Goal: Task Accomplishment & Management: Manage account settings

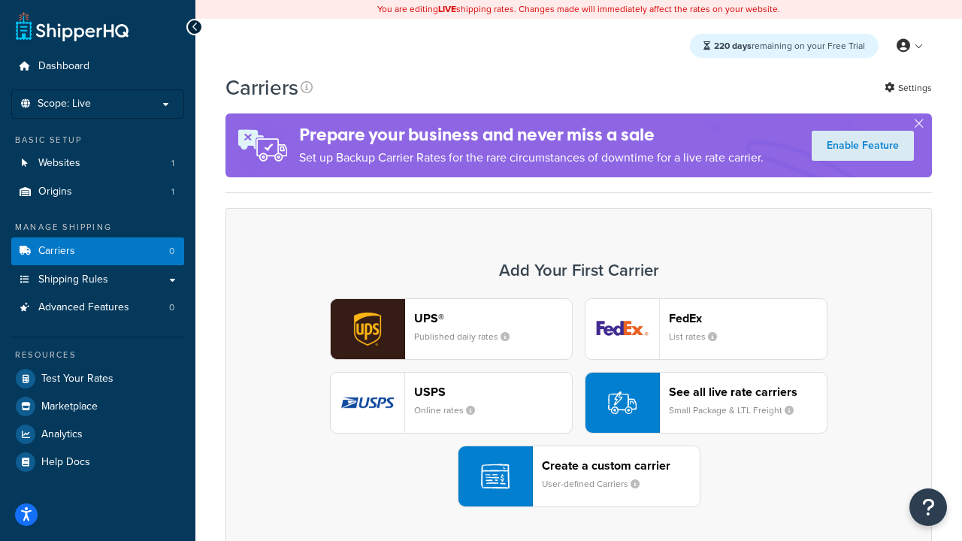
click at [578, 403] on div "UPS® Published daily rates FedEx List rates USPS Online rates See all live rate…" at bounding box center [578, 402] width 675 height 209
click at [747, 318] on header "FedEx" at bounding box center [748, 318] width 158 height 14
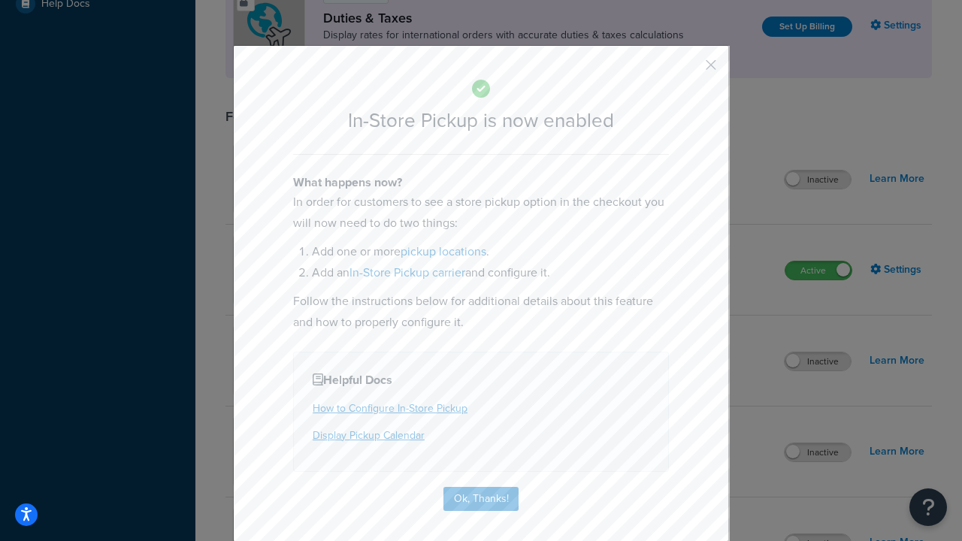
click at [688, 70] on button "button" at bounding box center [689, 70] width 4 height 4
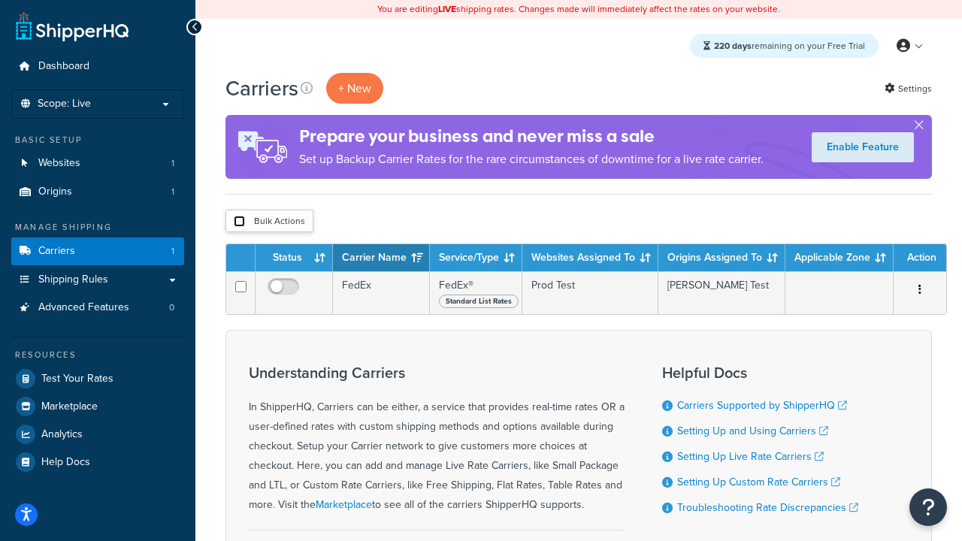
click at [239, 222] on input "checkbox" at bounding box center [239, 221] width 11 height 11
checkbox input "true"
click at [0, 0] on button "Delete" at bounding box center [0, 0] width 0 height 0
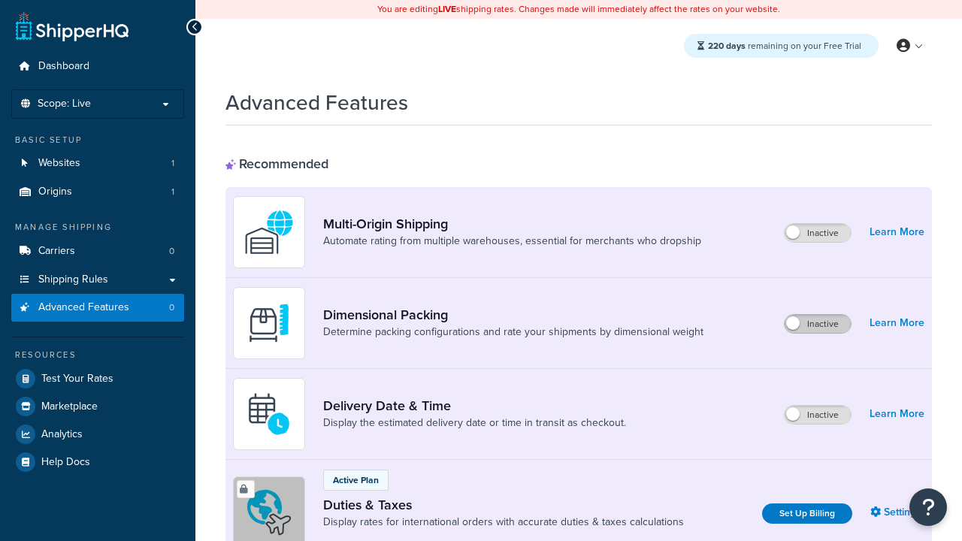
click at [817, 324] on label "Inactive" at bounding box center [817, 324] width 66 height 18
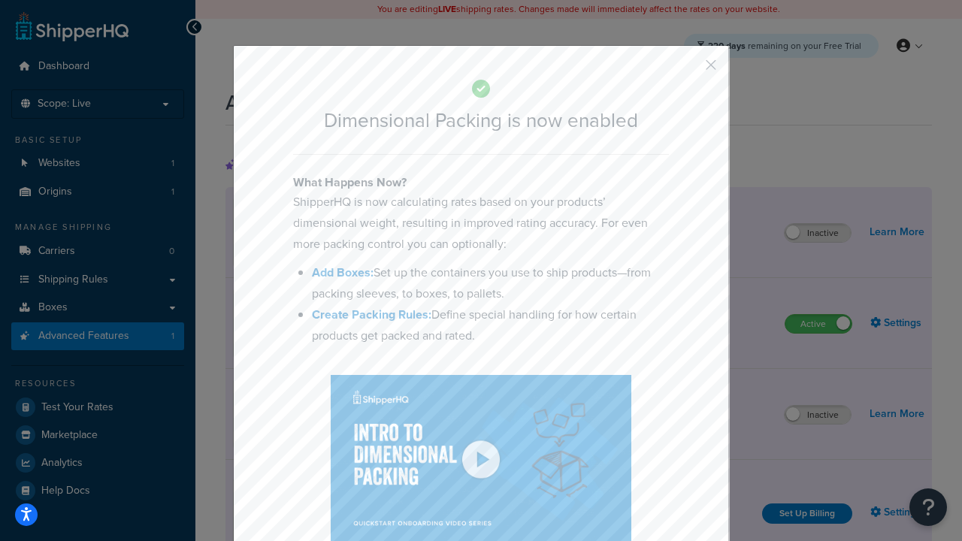
click at [688, 70] on button "button" at bounding box center [689, 70] width 4 height 4
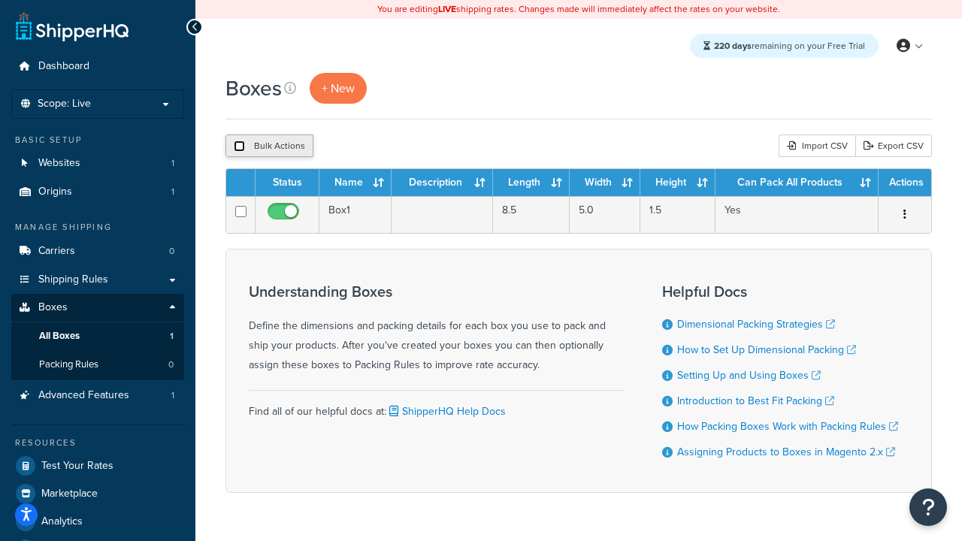
click at [239, 146] on input "checkbox" at bounding box center [239, 145] width 11 height 11
checkbox input "true"
click at [404, 146] on button "Delete" at bounding box center [401, 145] width 52 height 23
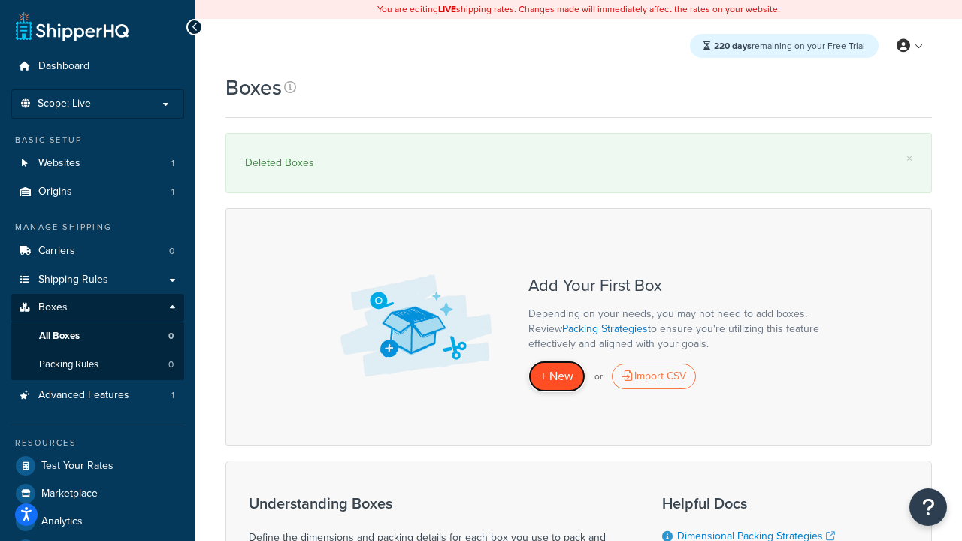
click at [557, 376] on span "+ New" at bounding box center [556, 375] width 33 height 17
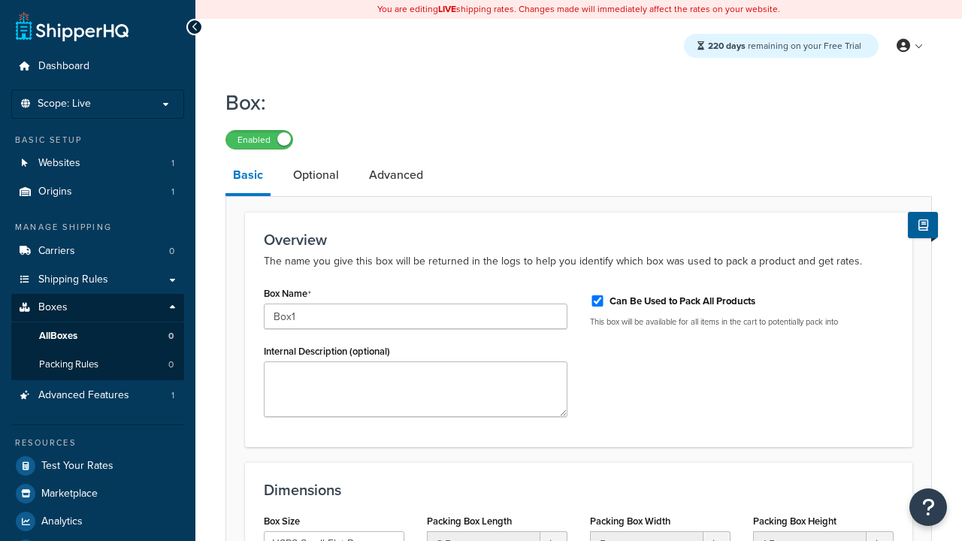
select select "usps_small"
type input "Box1"
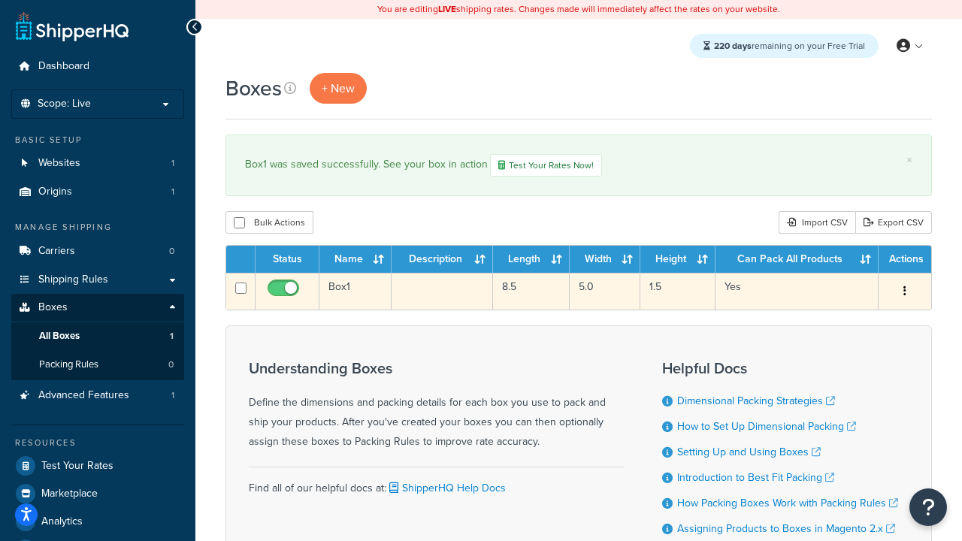
click at [285, 293] on input "checkbox" at bounding box center [284, 291] width 41 height 19
checkbox input "false"
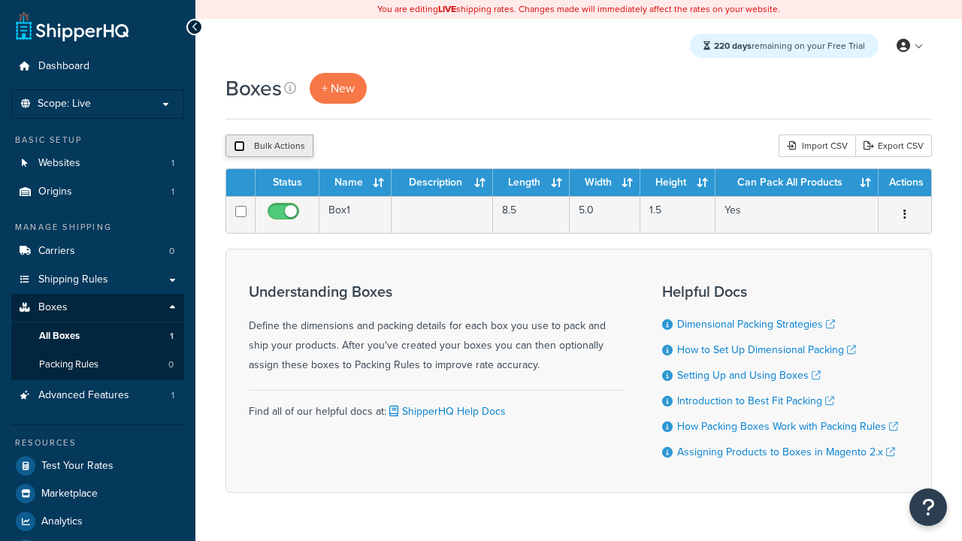
click at [239, 146] on input "checkbox" at bounding box center [239, 145] width 11 height 11
checkbox input "true"
click at [404, 146] on button "Delete" at bounding box center [401, 145] width 52 height 23
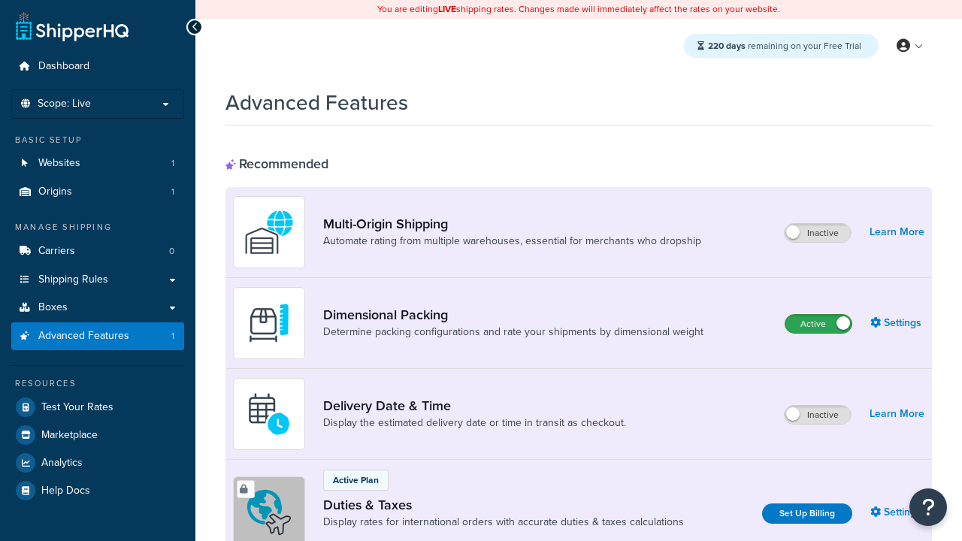
click at [818, 324] on label "Active" at bounding box center [818, 324] width 66 height 18
